Goal: Transaction & Acquisition: Book appointment/travel/reservation

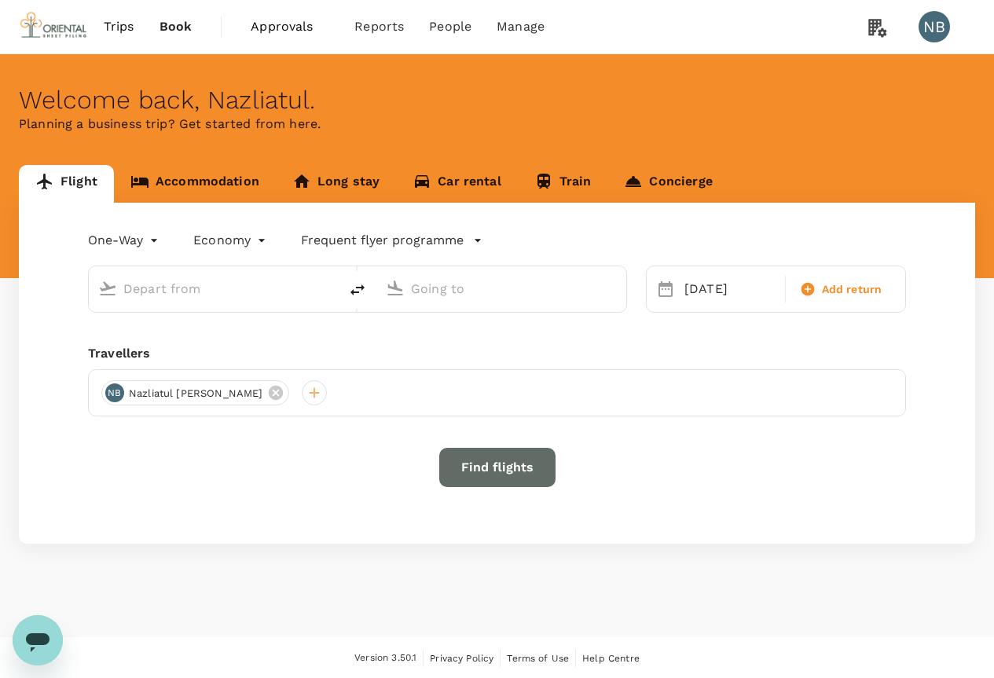
type input "Kuala Lumpur Intl ([GEOGRAPHIC_DATA])"
type input "Soekarno-Hatta Intl (CGK)"
type input "Kuala Lumpur Intl ([GEOGRAPHIC_DATA])"
type input "Soekarno-Hatta Intl (CGK)"
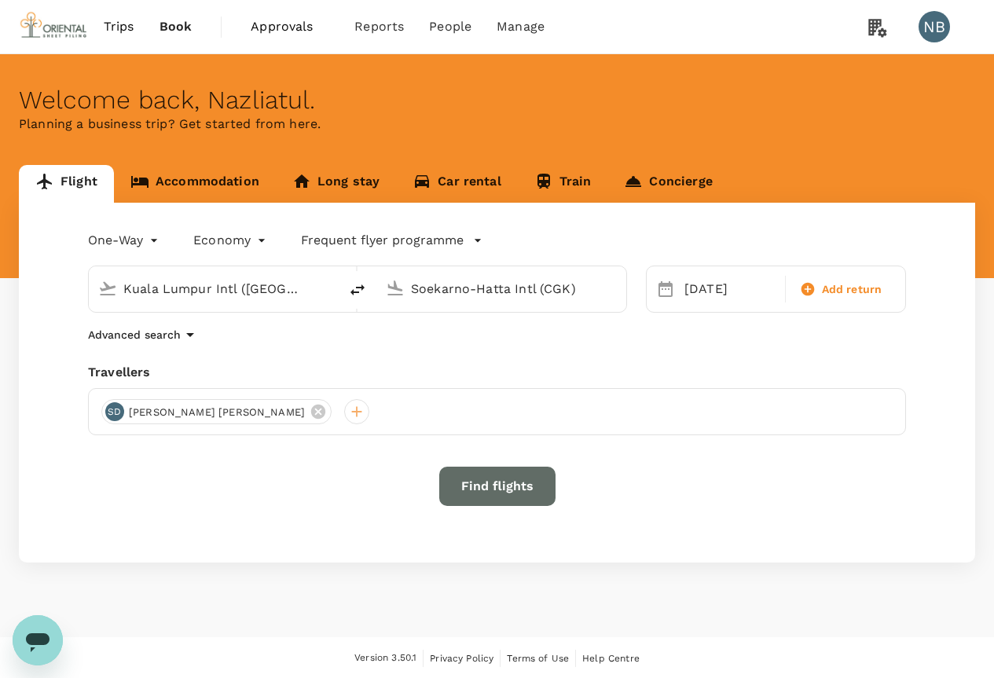
click at [183, 305] on div "Kuala Lumpur Intl ([GEOGRAPHIC_DATA])" at bounding box center [214, 289] width 250 height 46
click at [207, 292] on input "Kuala Lumpur Intl ([GEOGRAPHIC_DATA])" at bounding box center [214, 289] width 182 height 24
type input "Kuala Lumpur Intl ([GEOGRAPHIC_DATA])"
click at [431, 287] on input "Soekarno-Hatta Intl (CGK)" at bounding box center [502, 289] width 182 height 24
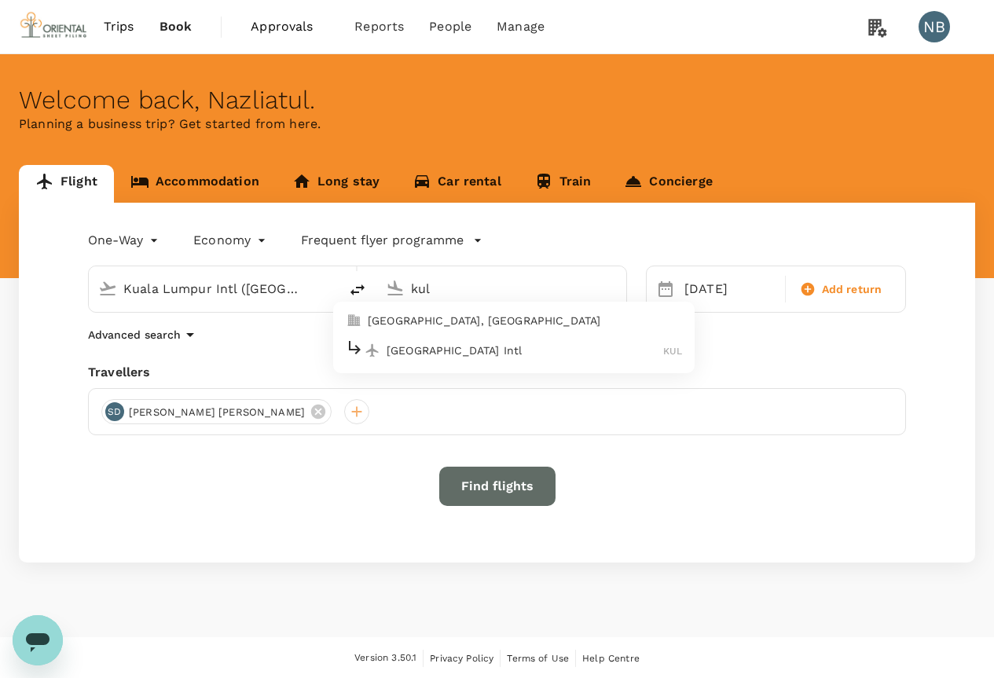
click at [444, 337] on li "[GEOGRAPHIC_DATA] Intl KUL" at bounding box center [513, 350] width 361 height 34
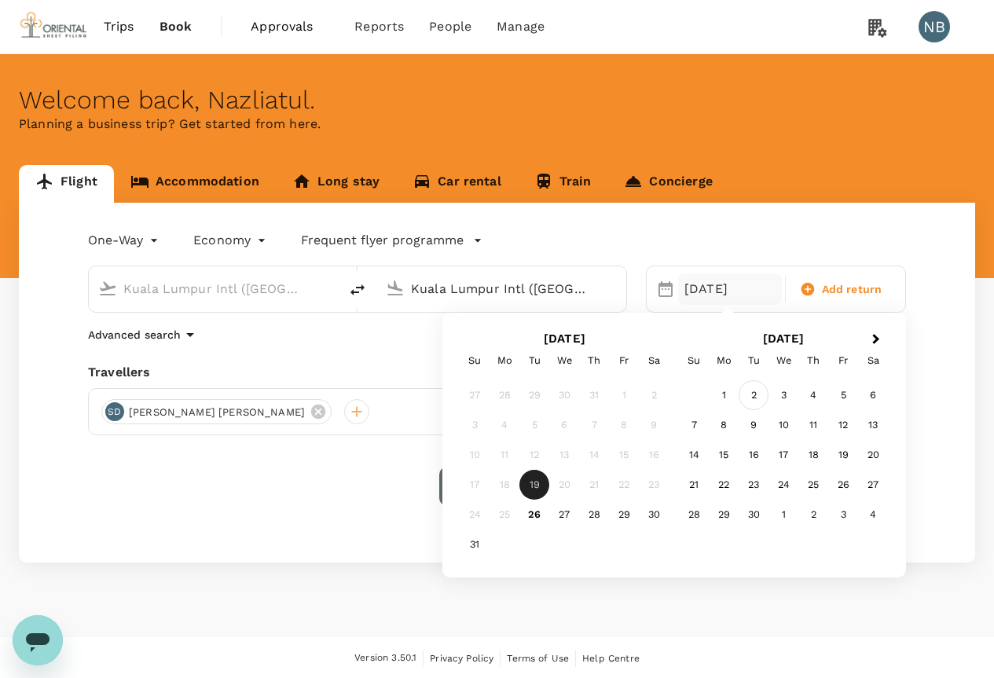
type input "Kuala Lumpur Intl ([GEOGRAPHIC_DATA])"
click at [753, 388] on div "2" at bounding box center [754, 395] width 30 height 30
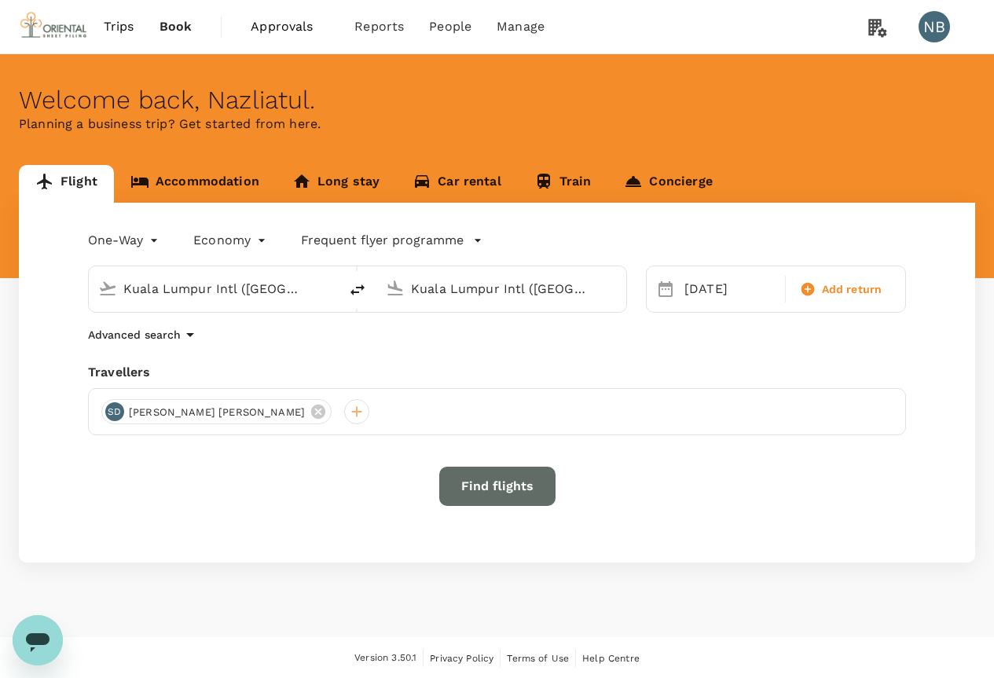
click at [486, 480] on button "Find flights" at bounding box center [497, 486] width 116 height 39
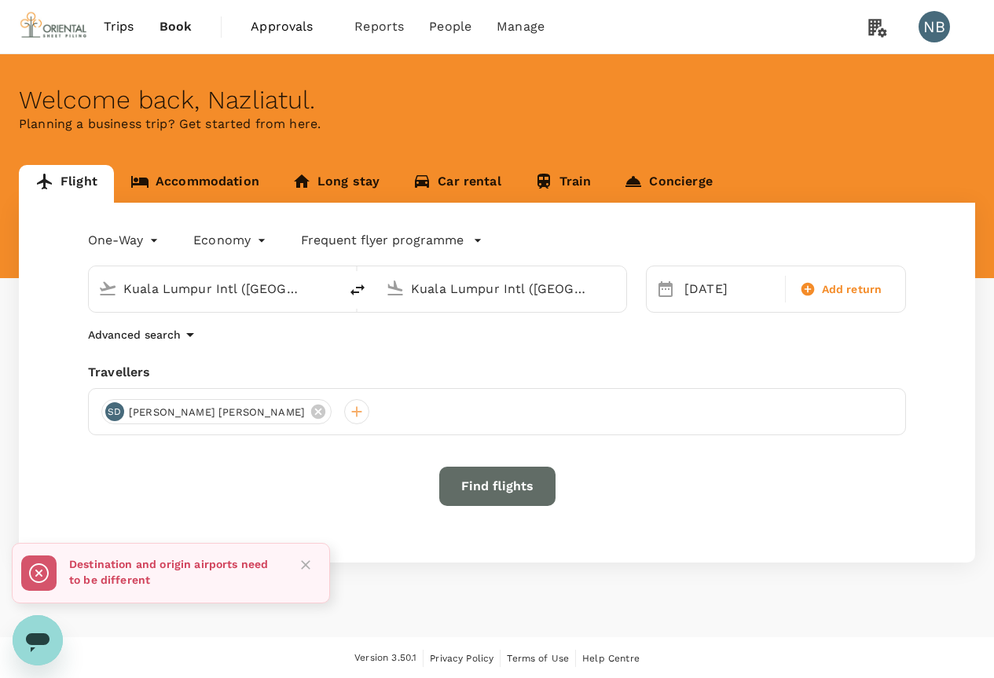
click at [238, 290] on input "Kuala Lumpur Intl ([GEOGRAPHIC_DATA])" at bounding box center [214, 289] width 182 height 24
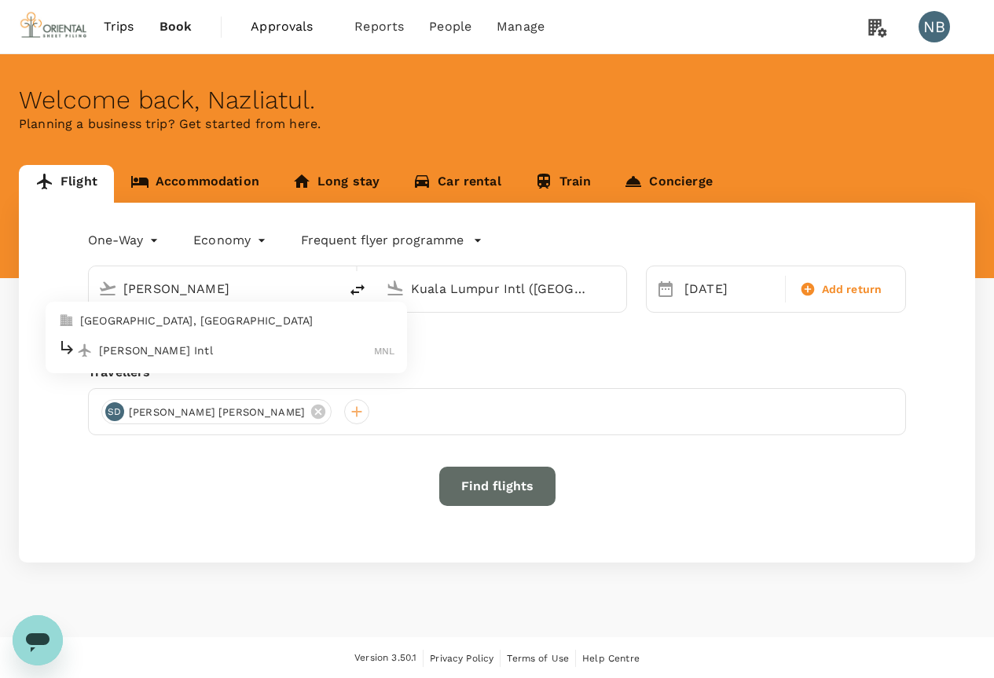
click at [155, 344] on p "[PERSON_NAME] Intl" at bounding box center [236, 351] width 275 height 16
type input "[PERSON_NAME] Intl (MNL)"
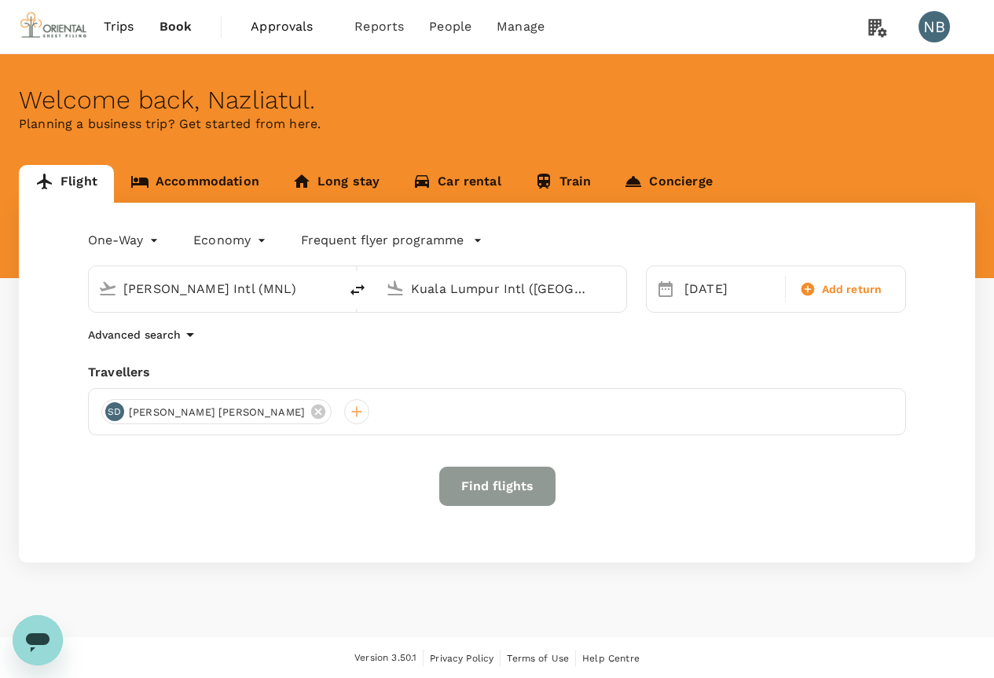
click at [460, 471] on button "Find flights" at bounding box center [497, 486] width 116 height 39
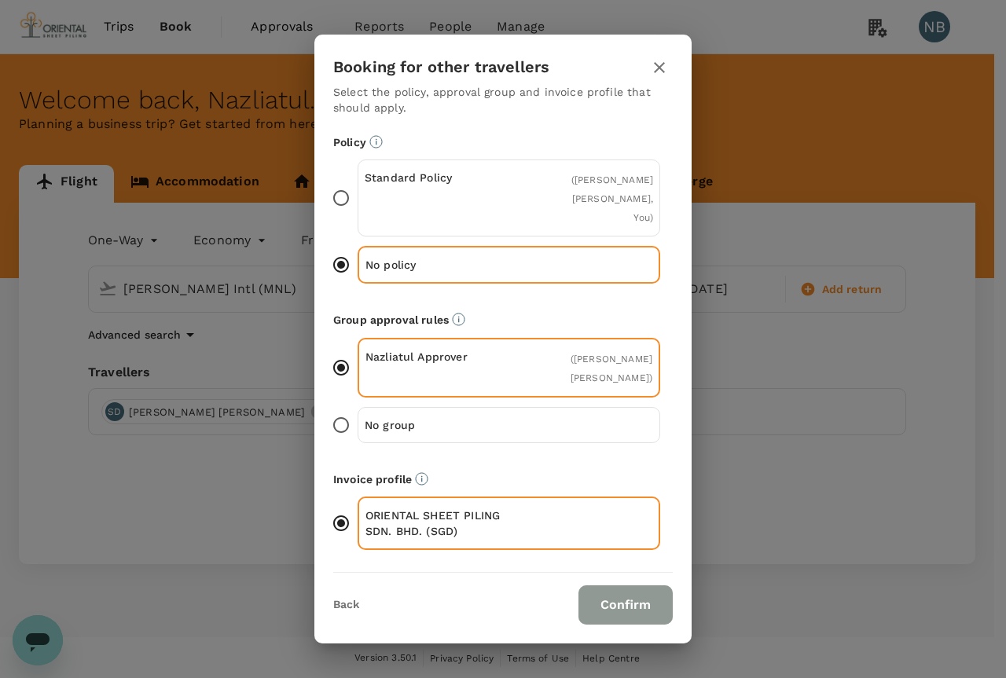
click at [599, 585] on button "Confirm" at bounding box center [625, 604] width 94 height 39
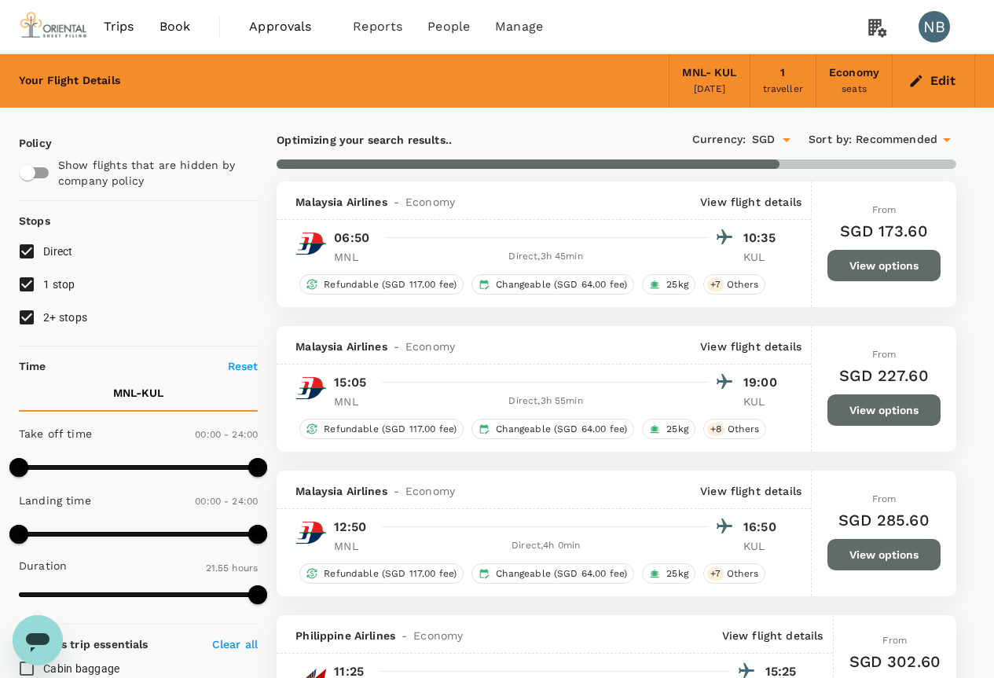
click at [780, 145] on icon "Open" at bounding box center [786, 139] width 19 height 19
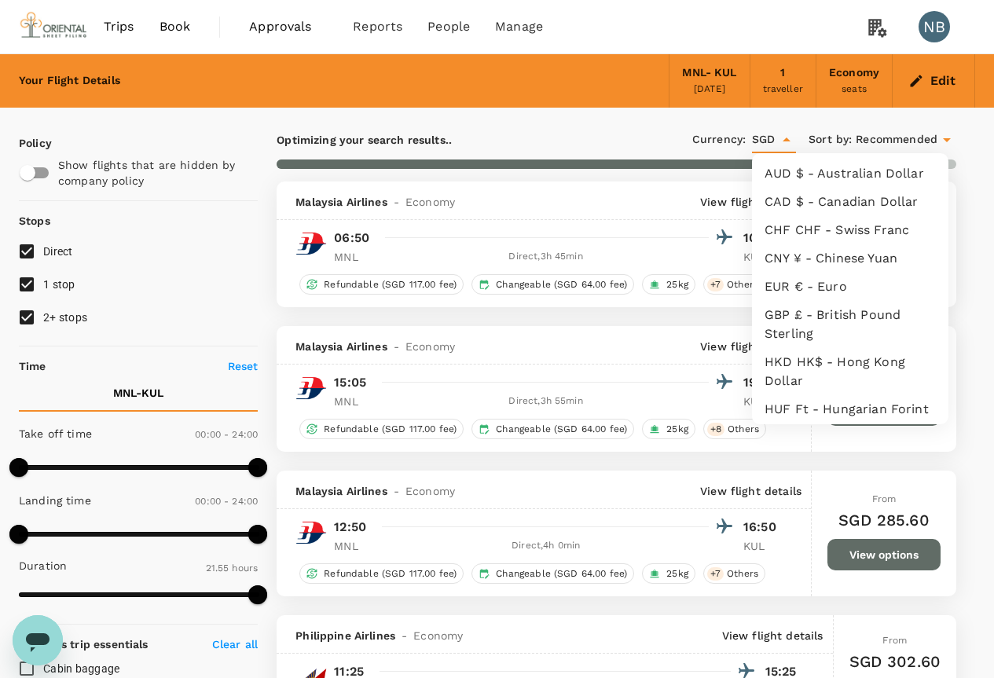
scroll to position [320, 0]
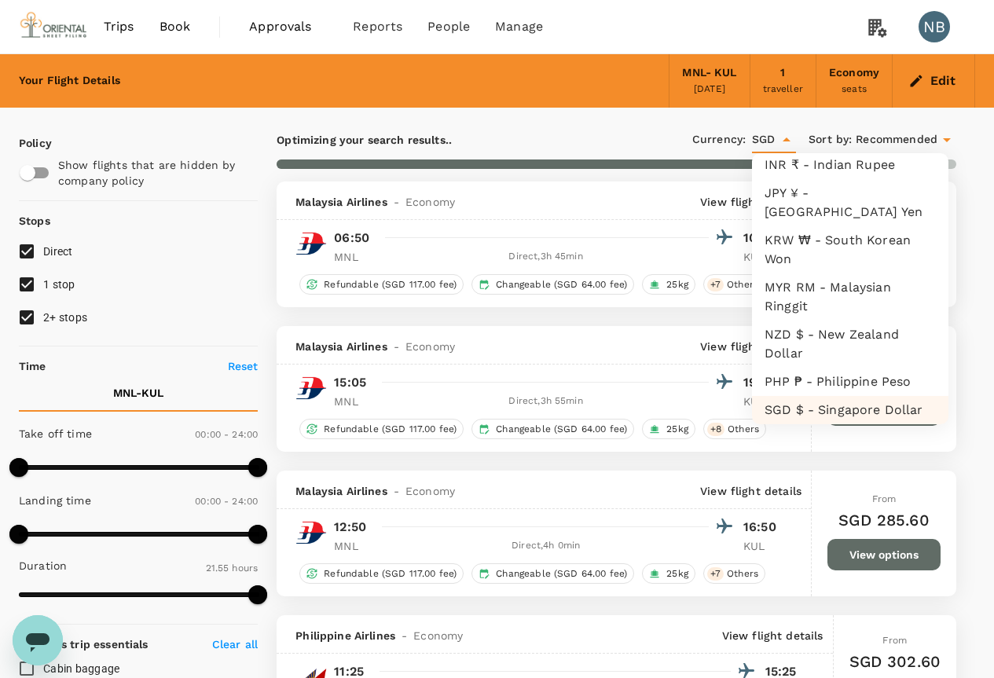
click at [786, 287] on li "MYR RM - Malaysian Ringgit" at bounding box center [850, 296] width 196 height 47
type input "MYR"
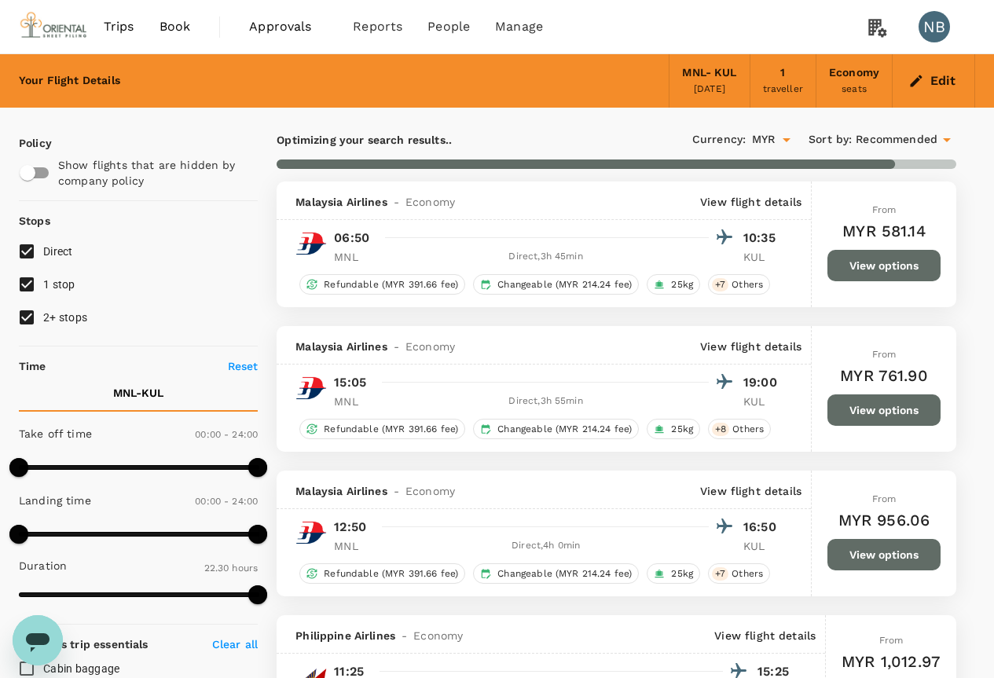
type input "1680"
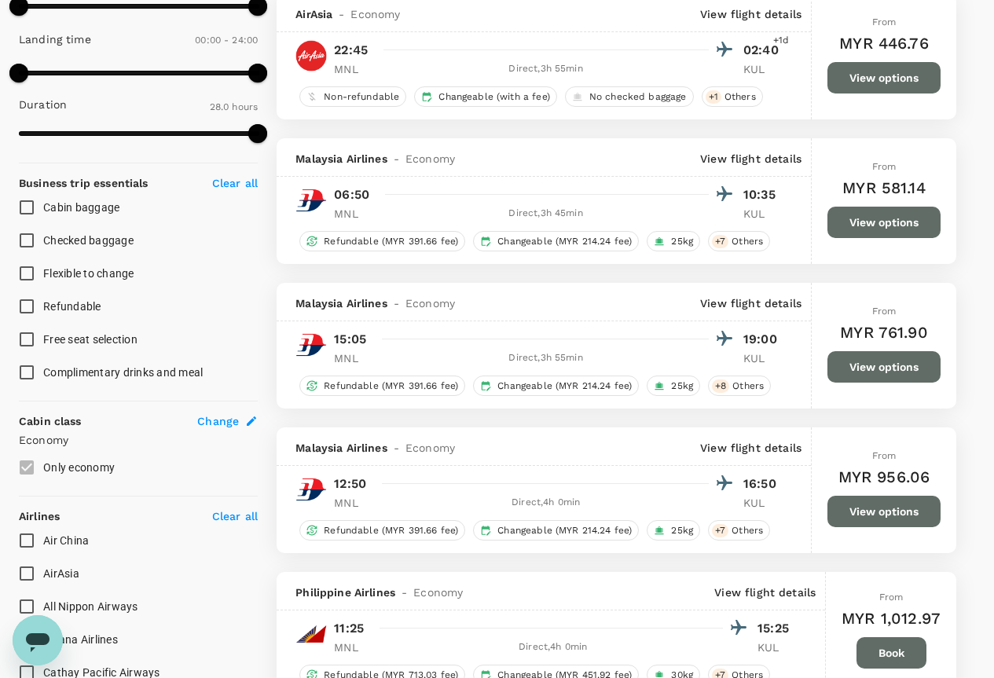
scroll to position [471, 0]
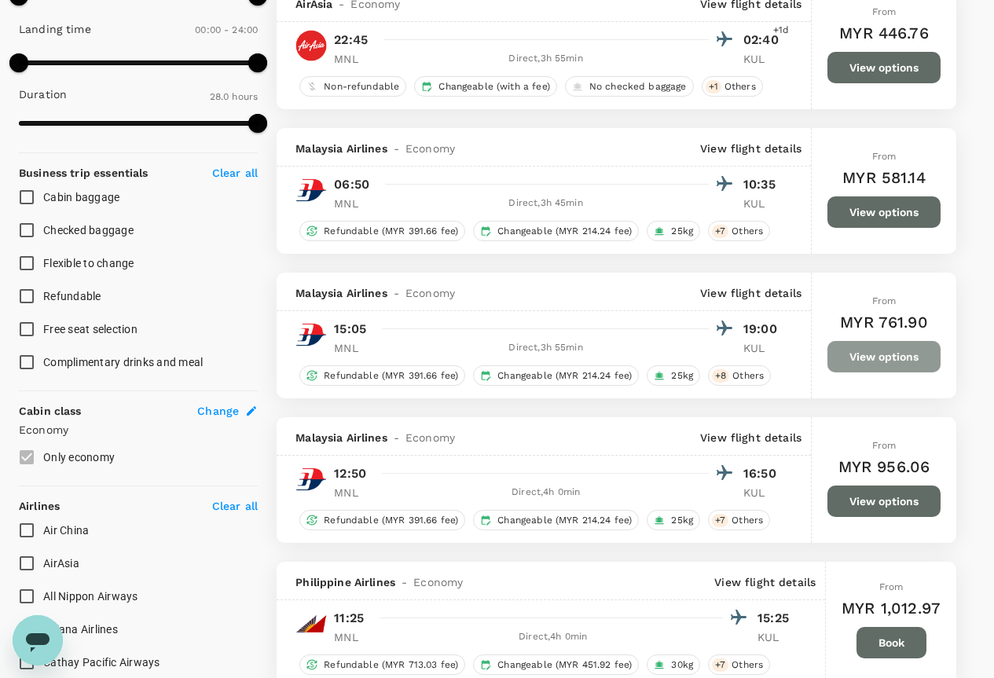
click at [877, 346] on button "View options" at bounding box center [883, 356] width 113 height 31
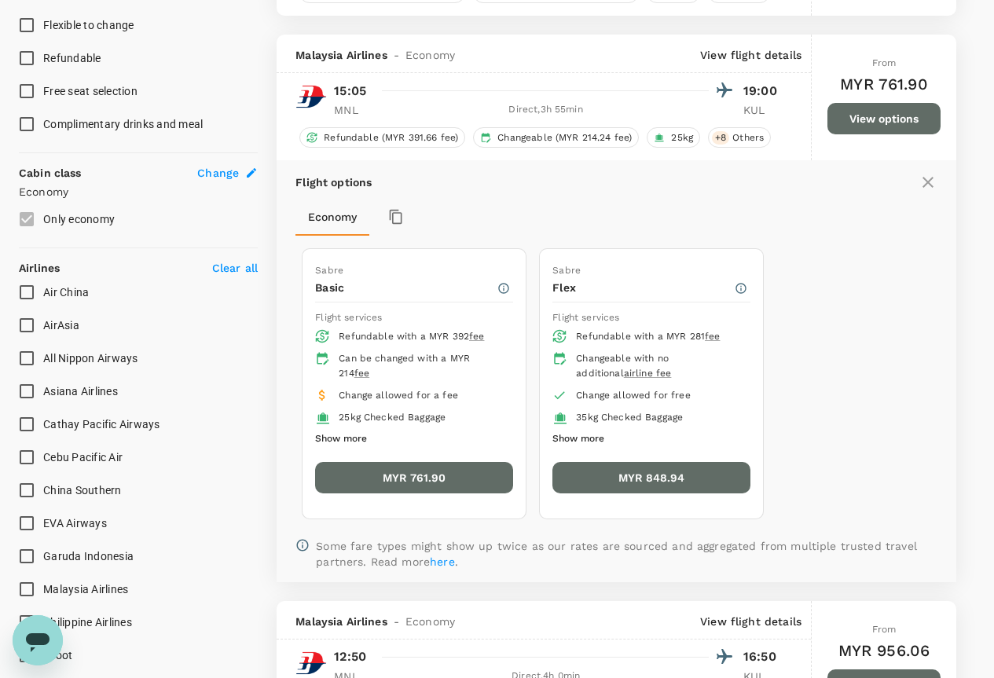
scroll to position [744, 0]
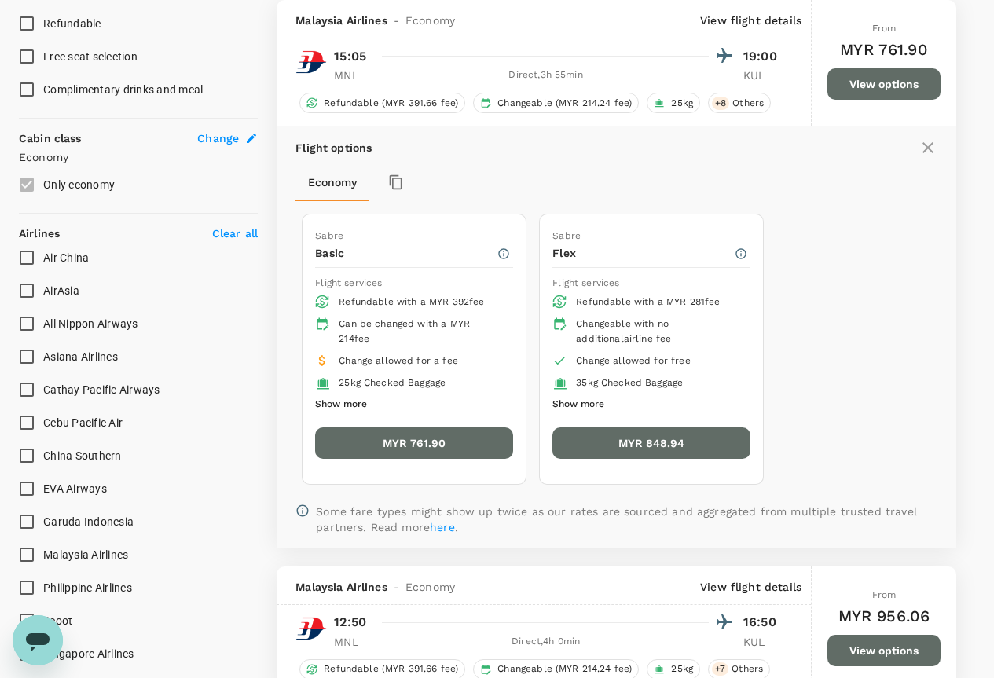
click at [418, 339] on div "Can be changed with a MYR 214 fee" at bounding box center [420, 332] width 162 height 31
click at [385, 442] on button "MYR 761.90" at bounding box center [414, 442] width 198 height 31
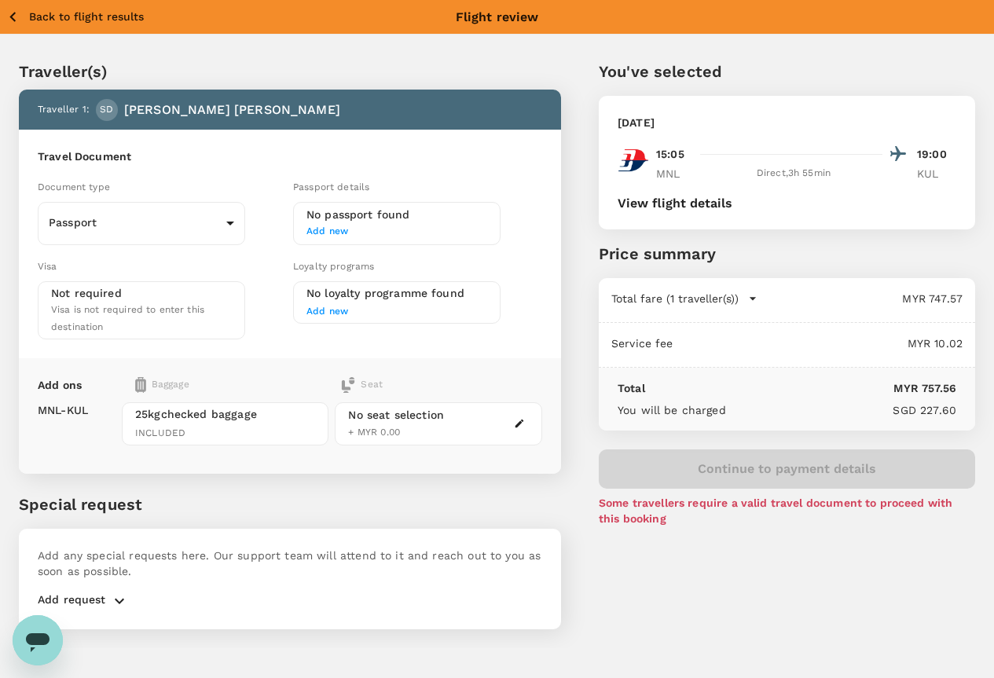
click at [525, 418] on icon "button" at bounding box center [519, 423] width 11 height 11
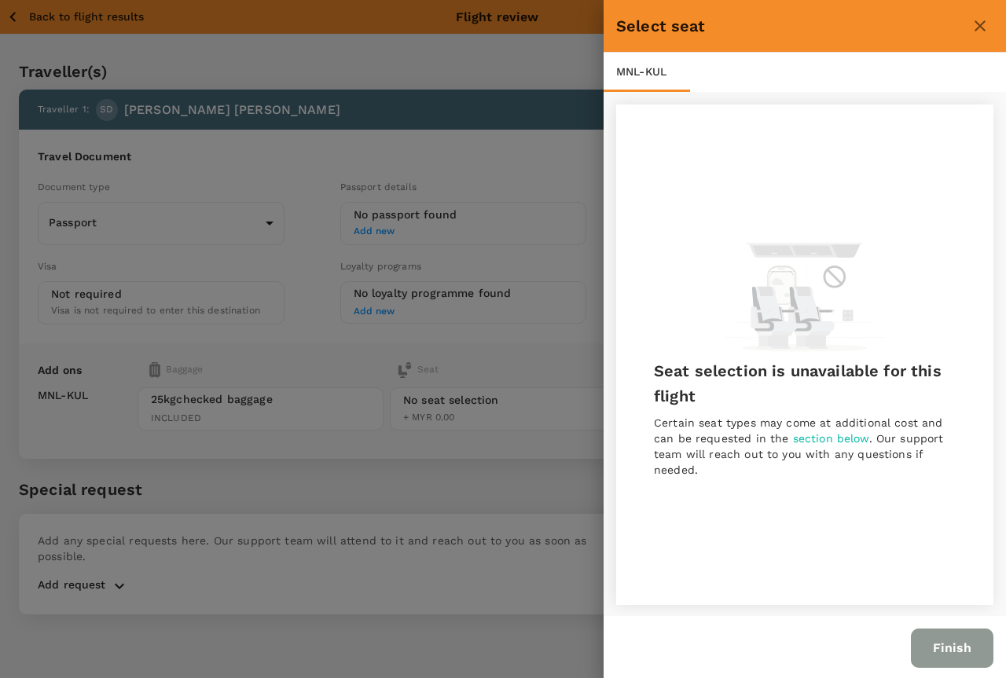
click at [957, 655] on button "Finish" at bounding box center [952, 648] width 82 height 39
